Goal: Transaction & Acquisition: Purchase product/service

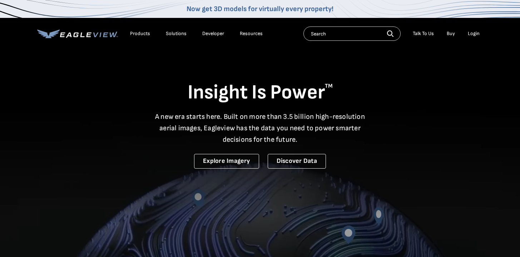
click at [470, 35] on div "Login" at bounding box center [474, 33] width 12 height 6
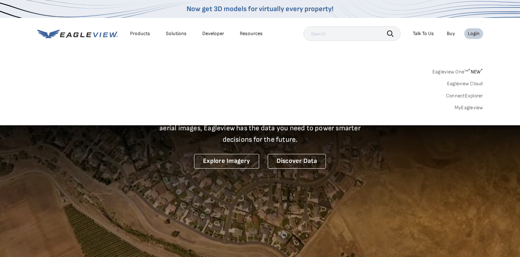
click at [469, 110] on link "MyEagleview" at bounding box center [469, 107] width 29 height 6
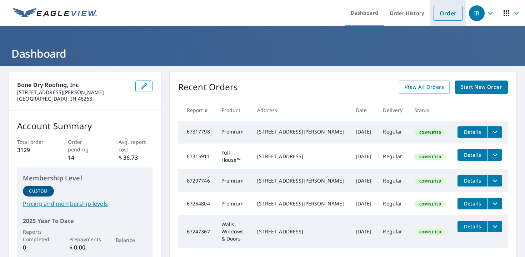
click at [442, 15] on link "Order" at bounding box center [448, 13] width 29 height 15
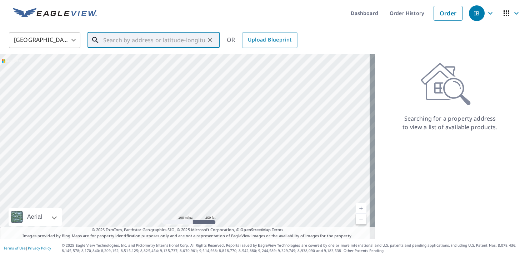
click at [153, 40] on input "text" at bounding box center [154, 40] width 102 height 20
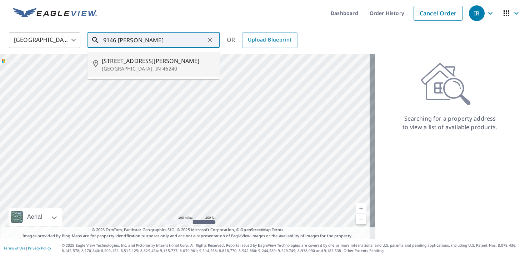
click at [148, 70] on p "Indianapolis, IN 46240" at bounding box center [158, 68] width 112 height 7
type input "9146 Compton St Indianapolis, IN 46240"
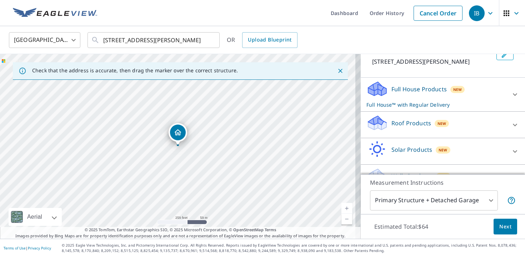
scroll to position [51, 0]
click at [412, 122] on p "Roof Products" at bounding box center [412, 122] width 40 height 9
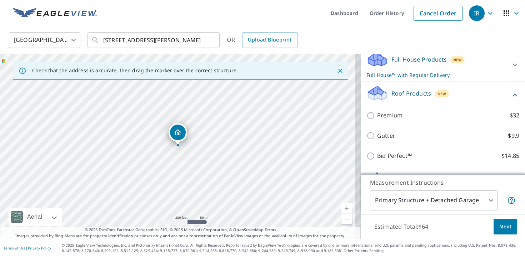
scroll to position [87, 0]
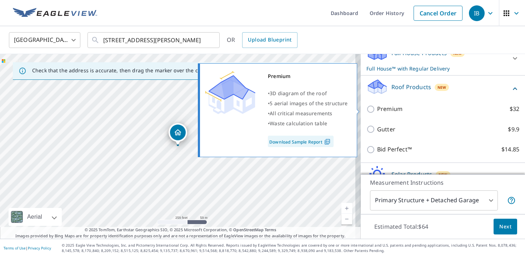
click at [383, 110] on p "Premium" at bounding box center [389, 108] width 25 height 9
click at [377, 110] on input "Premium $32" at bounding box center [372, 109] width 11 height 9
checkbox input "true"
checkbox input "false"
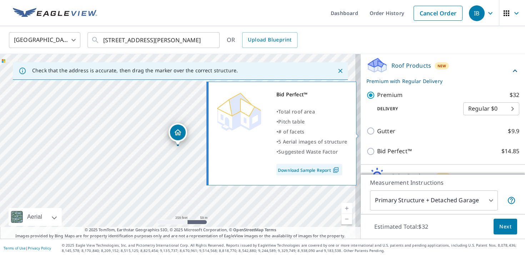
scroll to position [144, 0]
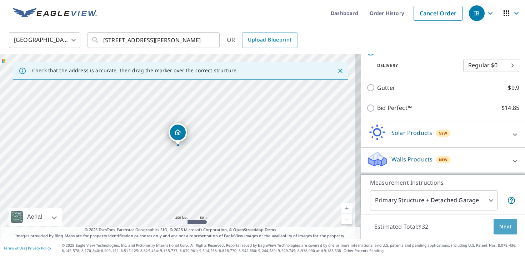
click at [500, 228] on span "Next" at bounding box center [506, 226] width 12 height 9
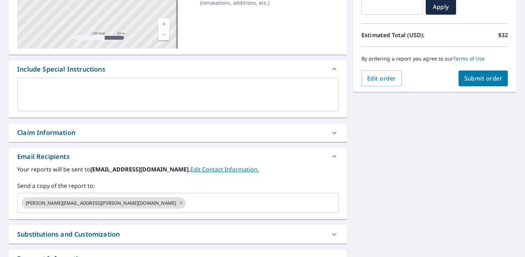
scroll to position [193, 0]
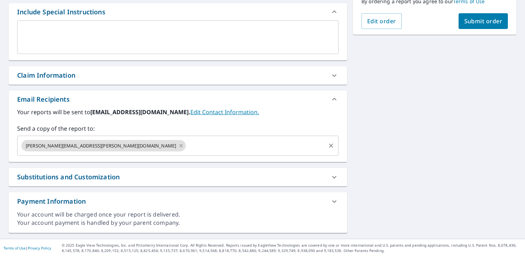
click at [178, 148] on icon at bounding box center [181, 146] width 6 height 8
checkbox input "true"
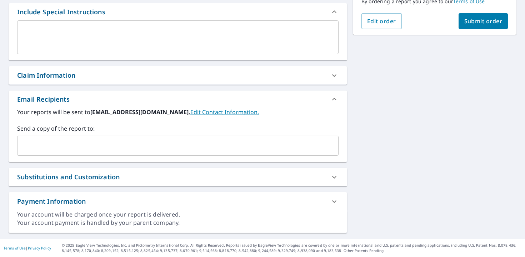
click at [93, 148] on input "text" at bounding box center [172, 146] width 305 height 14
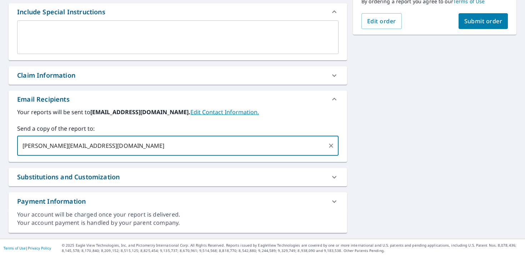
type input "richard.destjean@bonedry.com"
click at [478, 21] on span "Submit order" at bounding box center [484, 21] width 38 height 8
checkbox input "true"
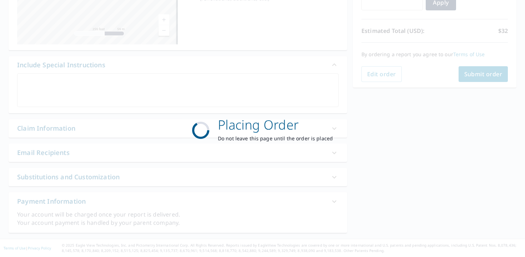
scroll to position [140, 0]
